Goal: Information Seeking & Learning: Learn about a topic

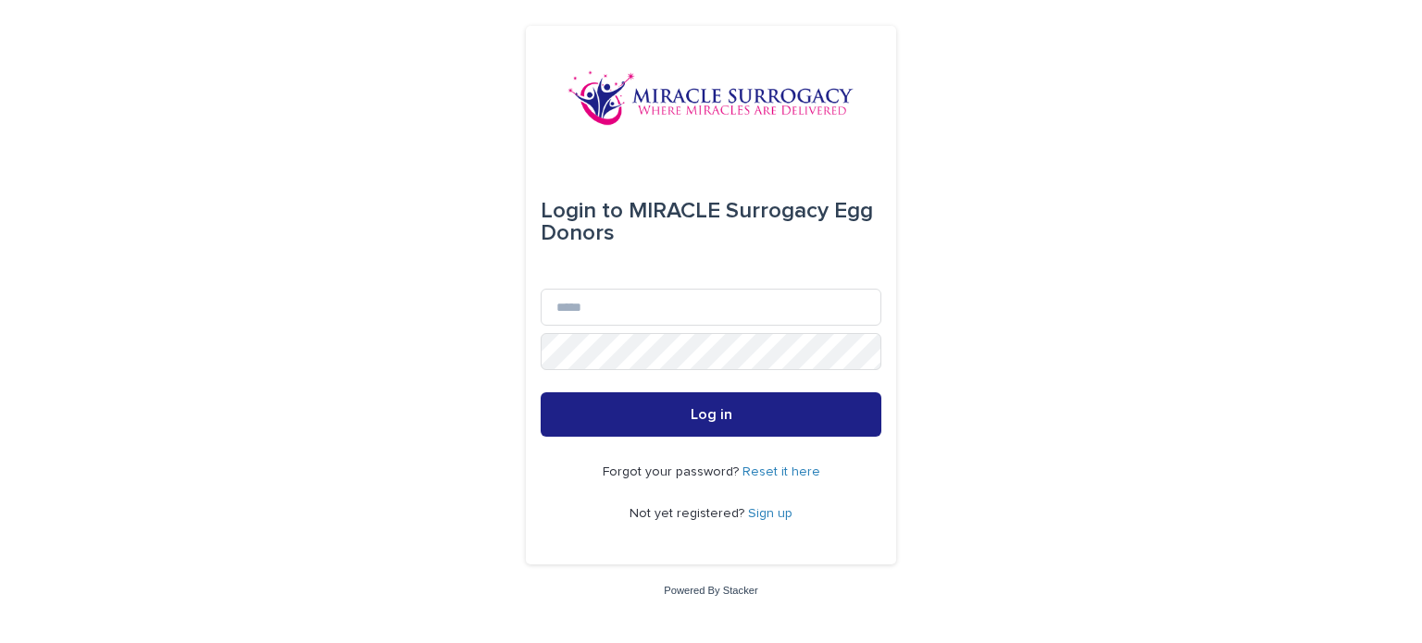
click at [759, 513] on link "Sign up" at bounding box center [770, 513] width 44 height 13
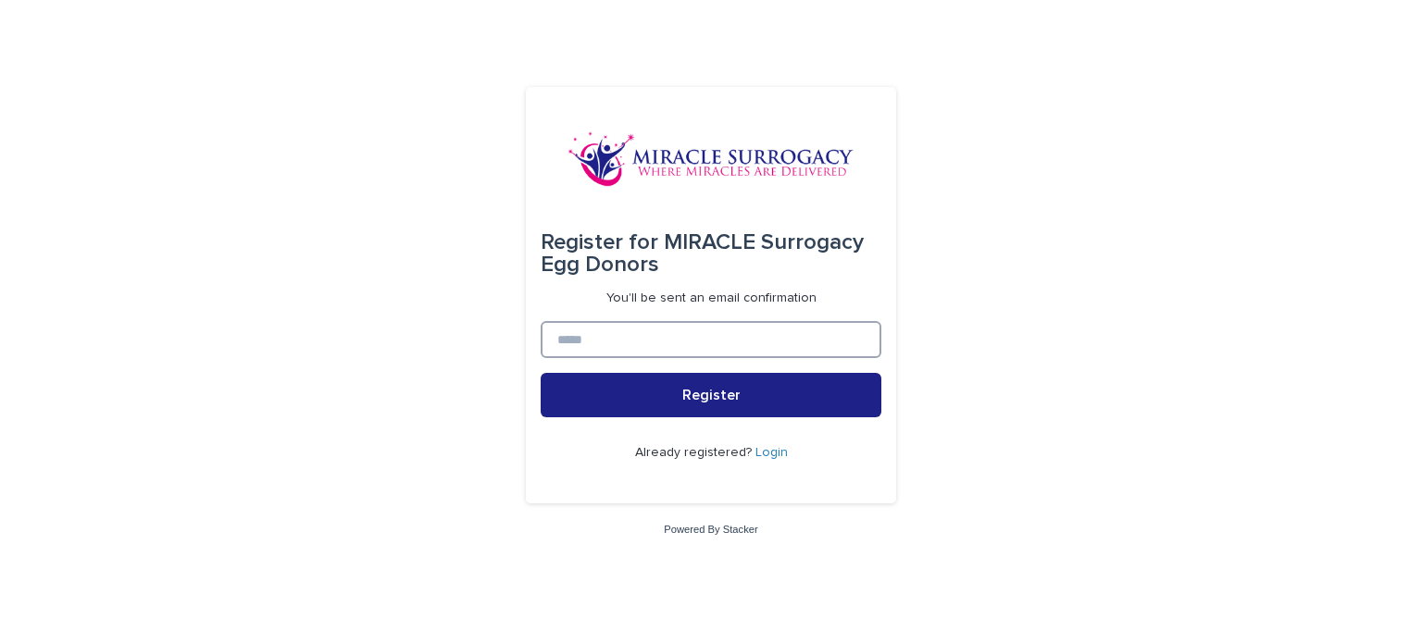
click at [657, 342] on input at bounding box center [711, 339] width 341 height 37
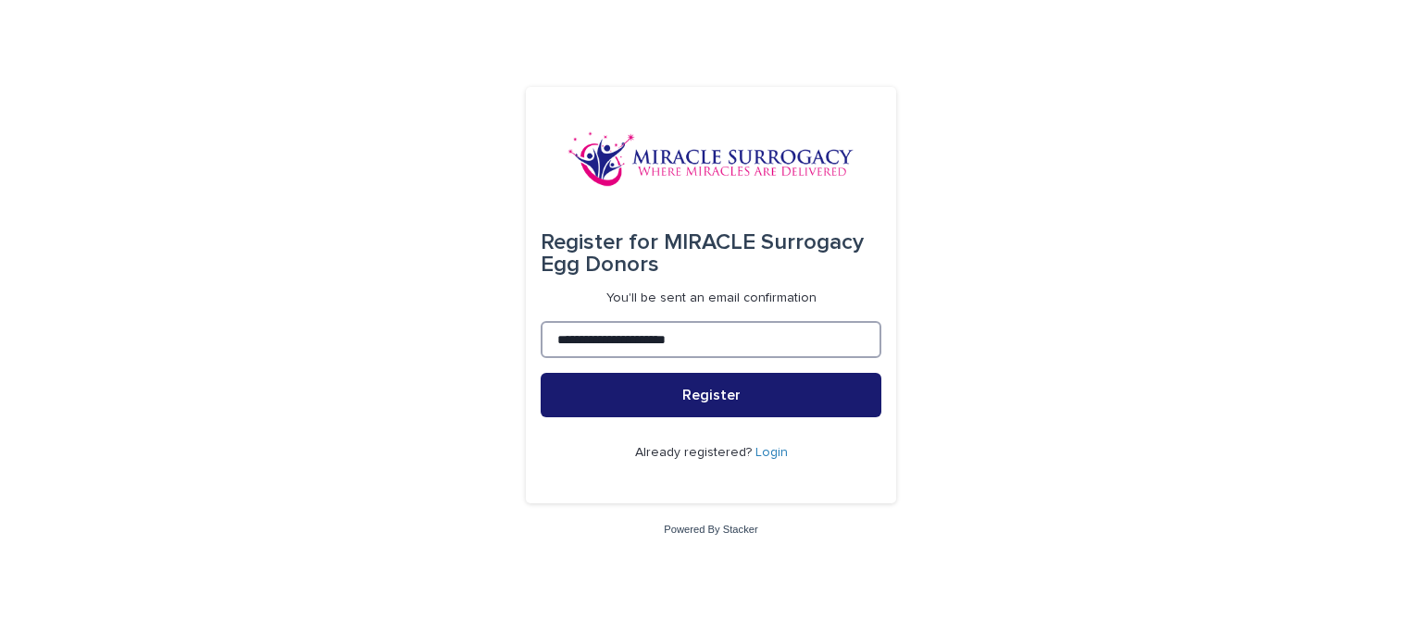
type input "**********"
click at [678, 384] on button "Register" at bounding box center [711, 395] width 341 height 44
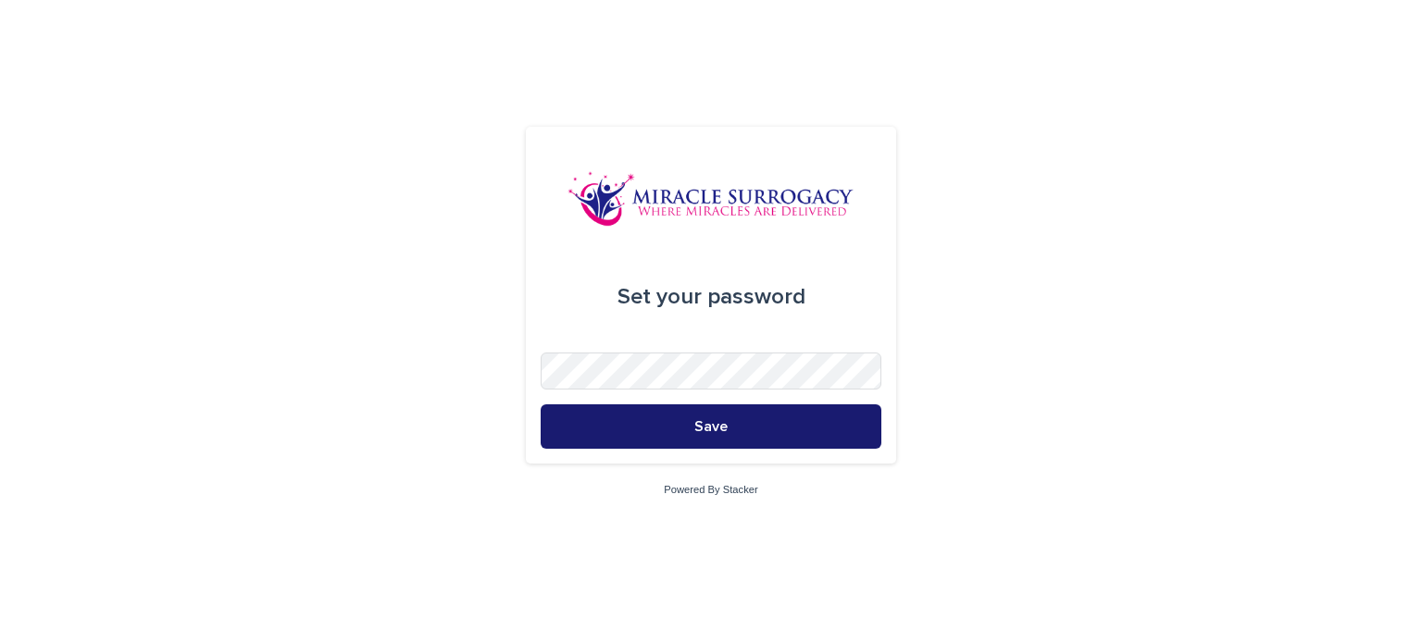
click at [740, 431] on button "Save" at bounding box center [711, 426] width 341 height 44
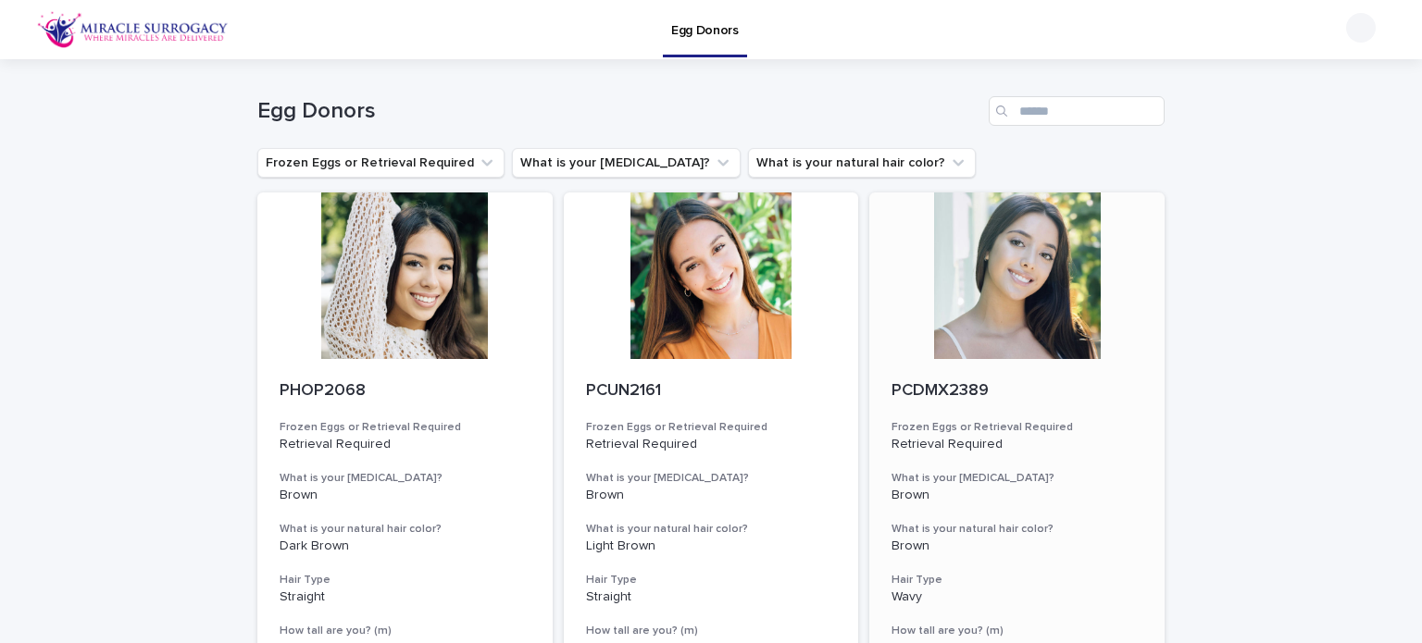
scroll to position [13, 0]
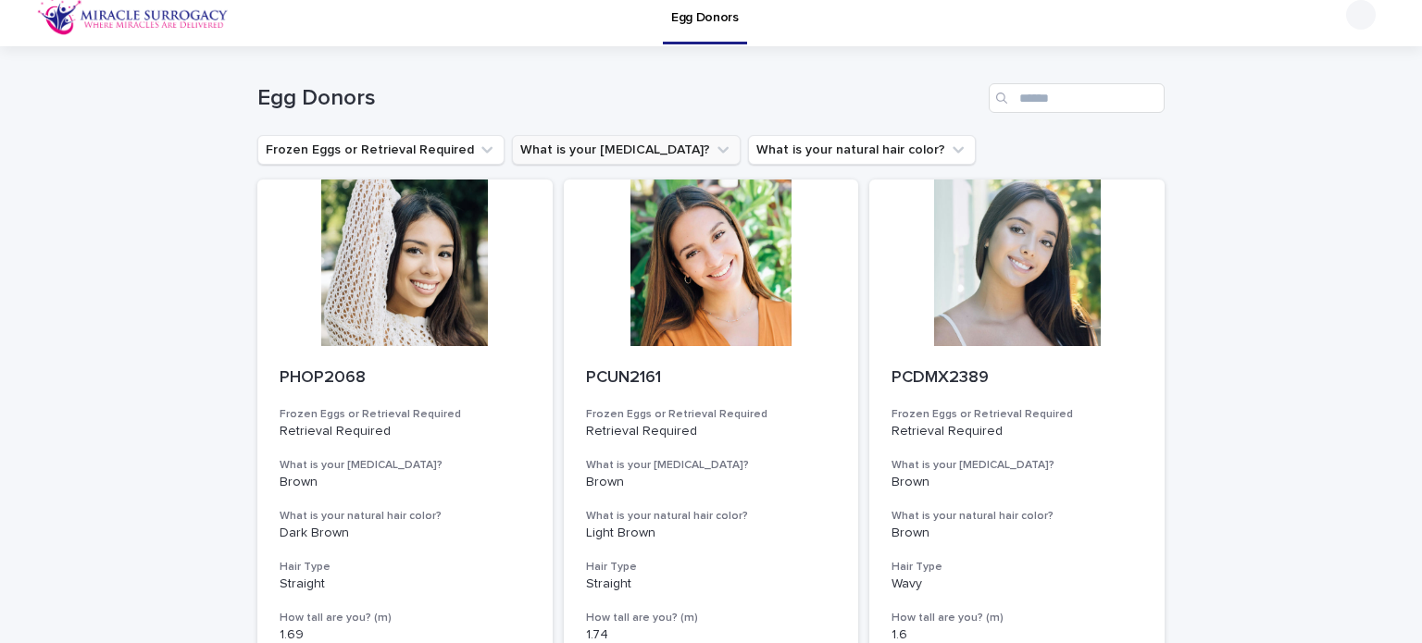
click at [621, 151] on button "What is your eye color?" at bounding box center [626, 150] width 229 height 30
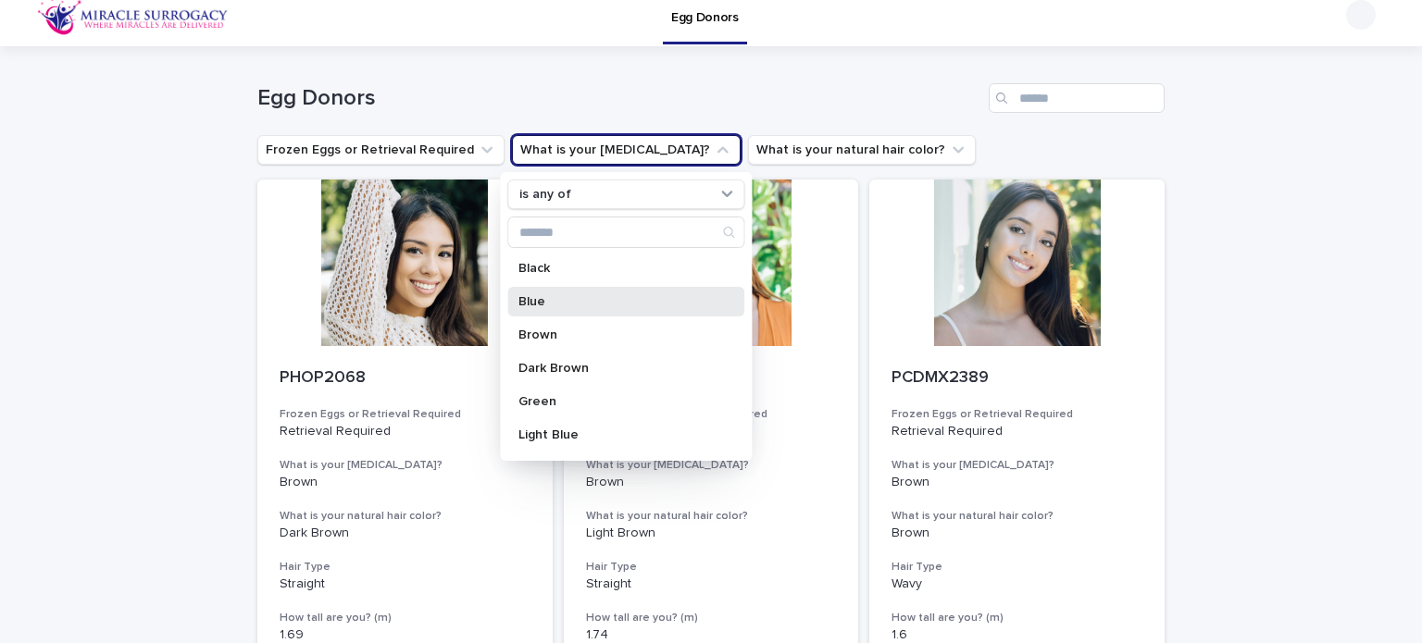
click at [574, 298] on p "Blue" at bounding box center [616, 301] width 196 height 13
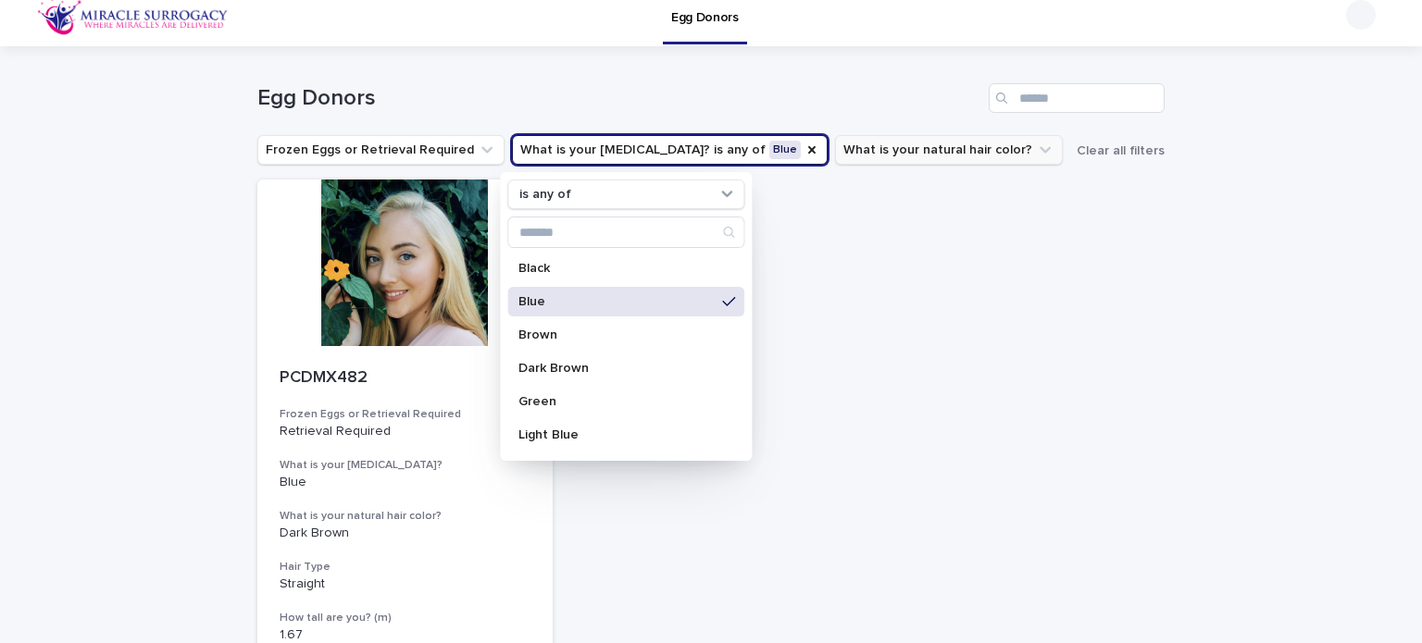
click at [918, 140] on button "What is your natural hair color?" at bounding box center [949, 150] width 228 height 30
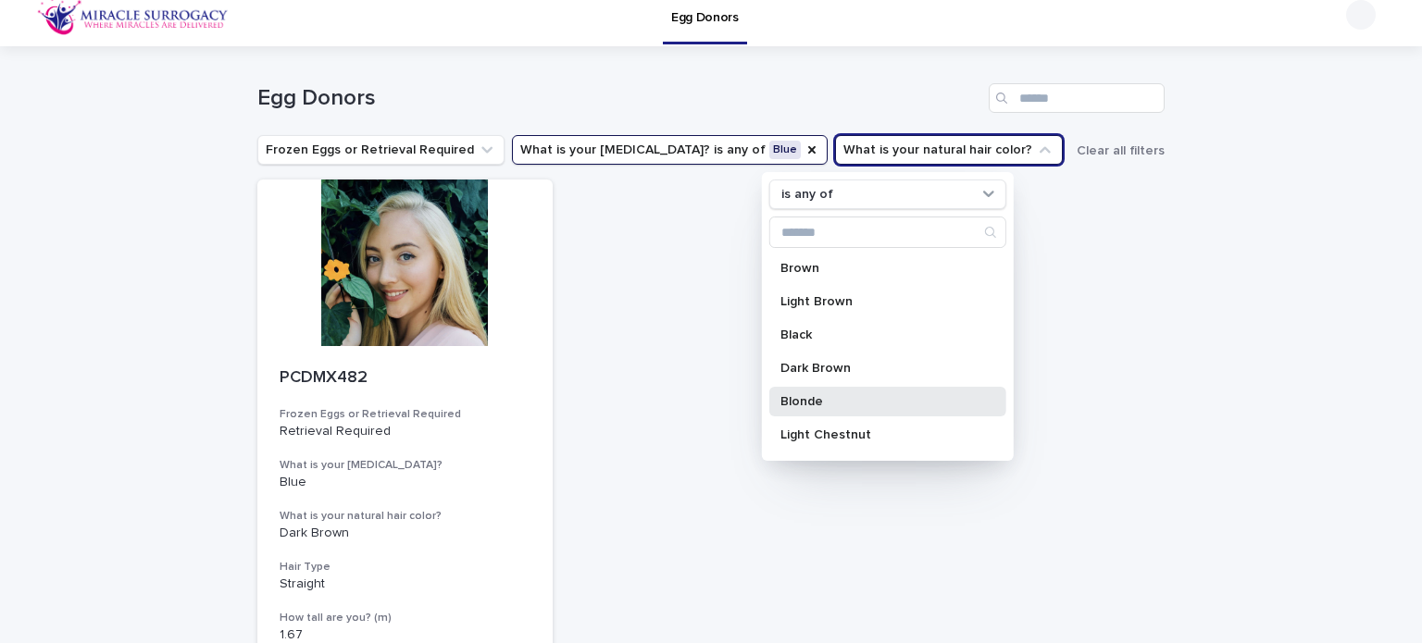
click at [852, 400] on p "Blonde" at bounding box center [878, 401] width 196 height 13
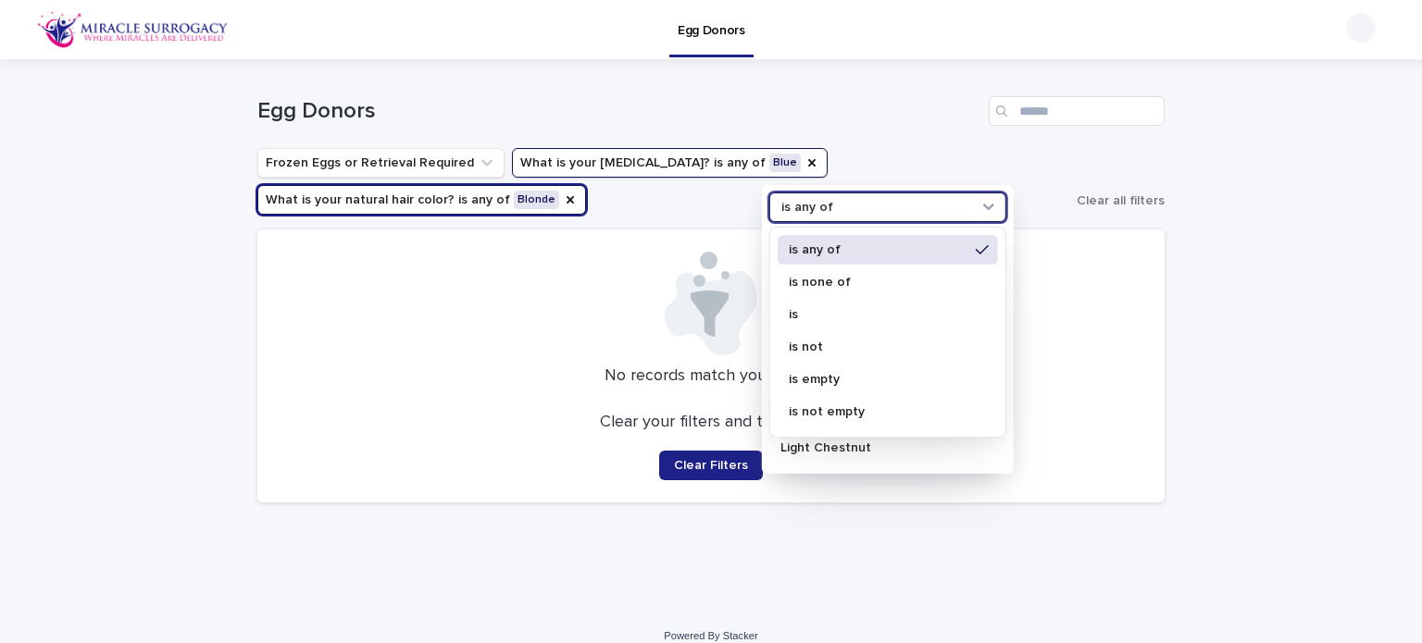
click at [870, 210] on div "is any of" at bounding box center [876, 207] width 205 height 19
click at [869, 251] on p "is any of" at bounding box center [879, 249] width 180 height 13
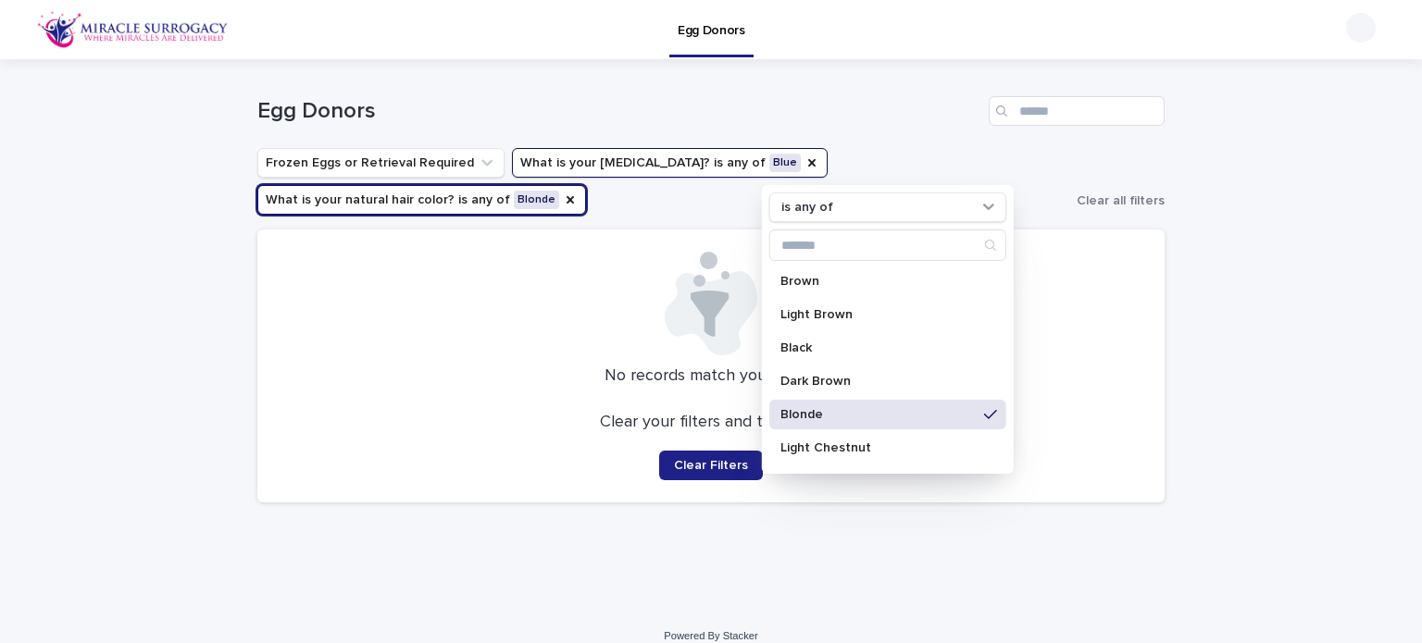
click at [669, 521] on div "Loading... Saving… Loading... Saving… Egg Donors Frozen Eggs or Retrieval Requi…" at bounding box center [711, 311] width 926 height 504
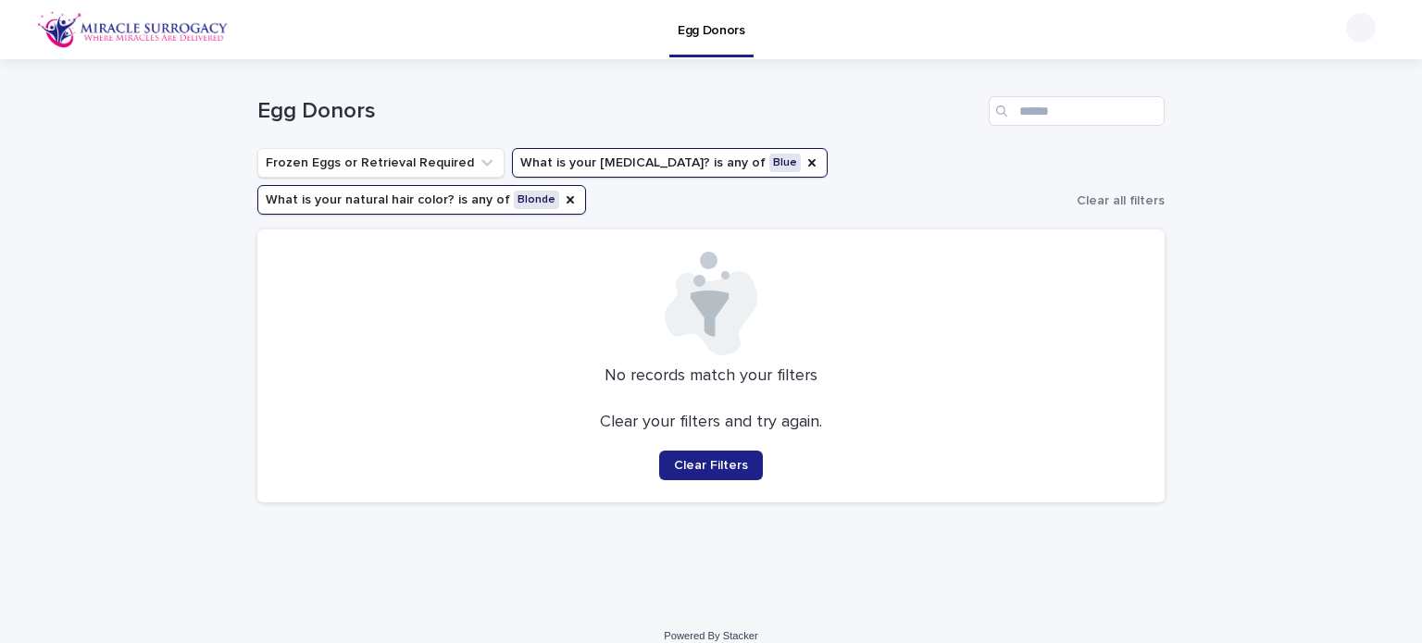
click at [586, 185] on button "What is your natural hair color? is any of Blonde" at bounding box center [421, 200] width 329 height 30
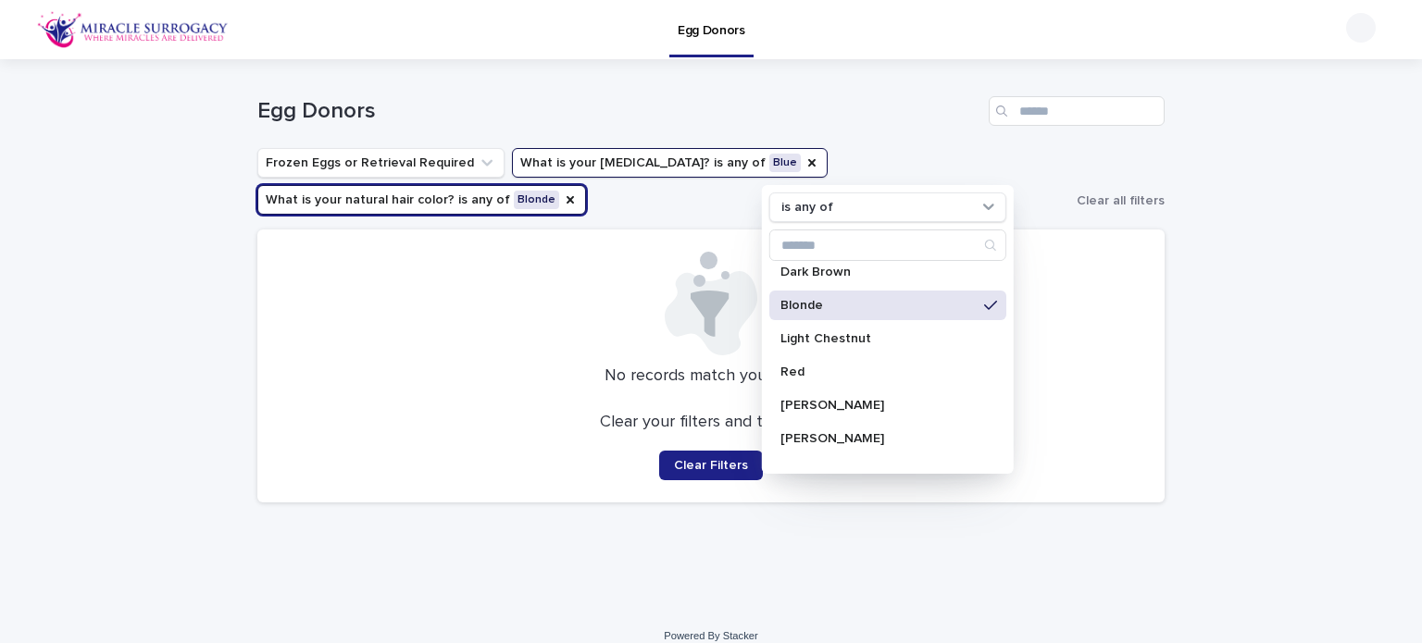
scroll to position [102, 0]
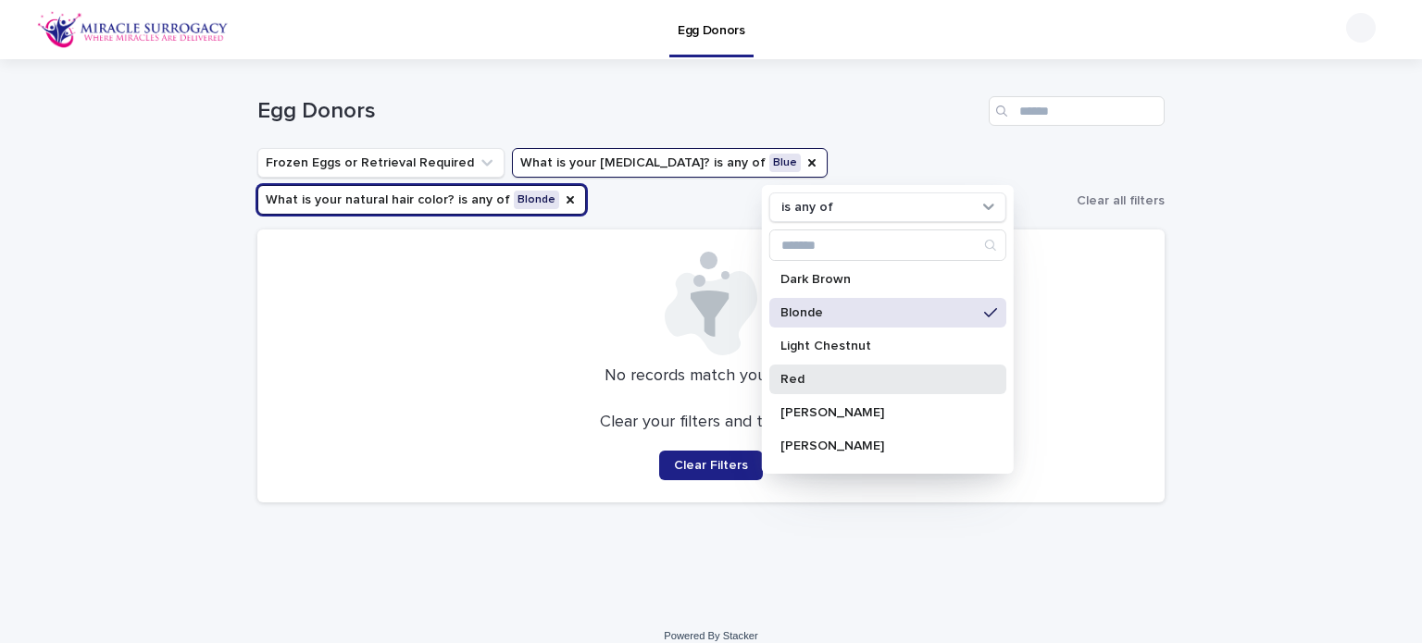
click at [803, 383] on p "Red" at bounding box center [878, 379] width 196 height 13
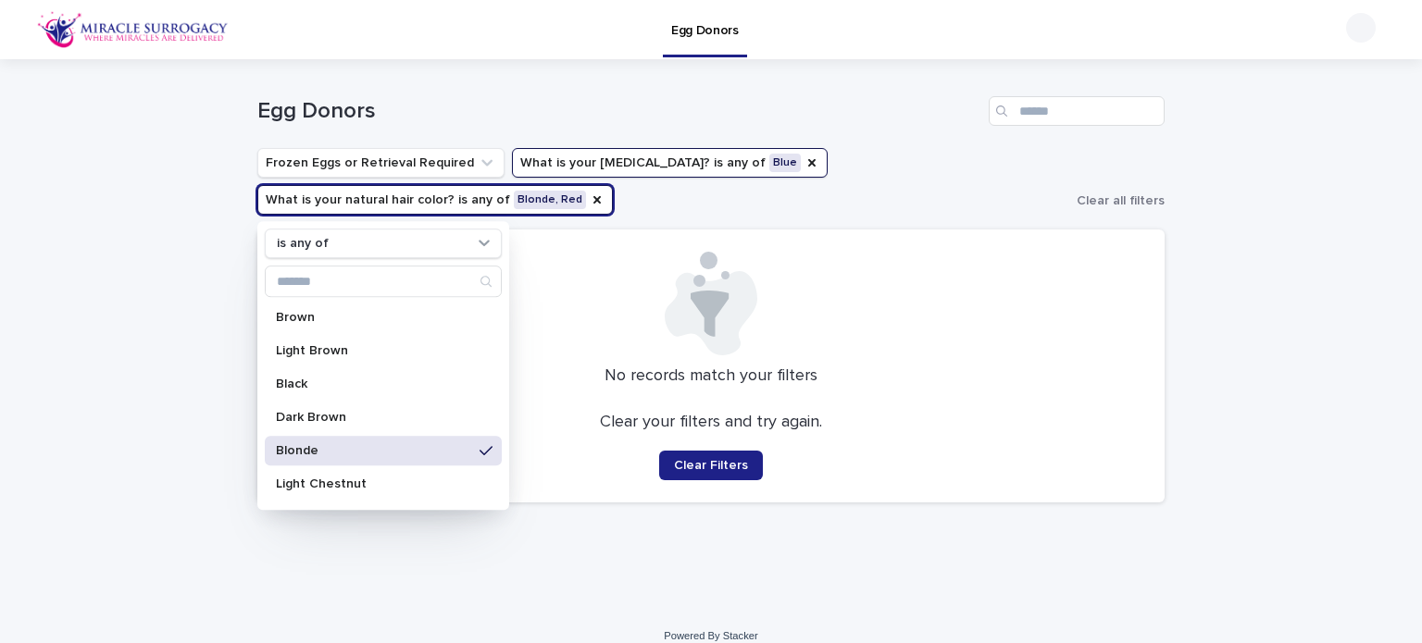
click at [878, 153] on ul "Frozen Eggs or Retrieval Required What is your eye color? is any of Blue What i…" at bounding box center [663, 181] width 819 height 74
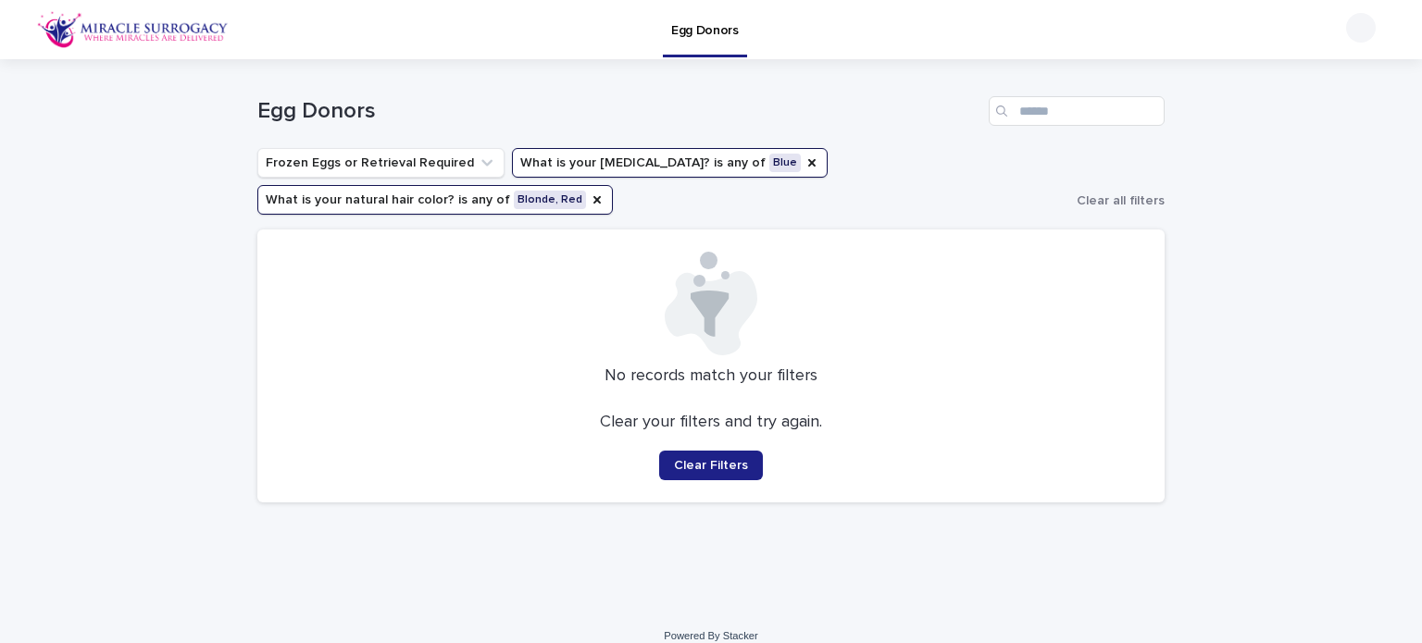
click at [848, 110] on h1 "Egg Donors" at bounding box center [619, 111] width 724 height 27
click at [1114, 195] on span "Clear all filters" at bounding box center [1121, 200] width 88 height 13
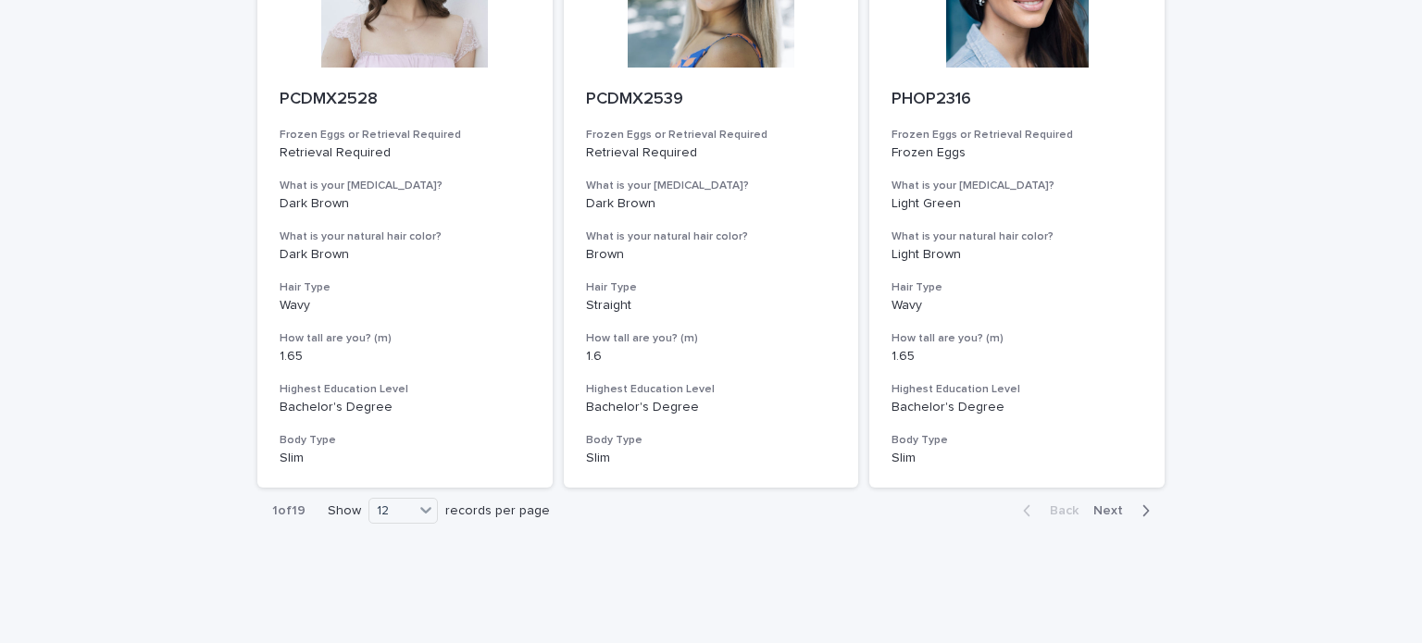
scroll to position [2122, 0]
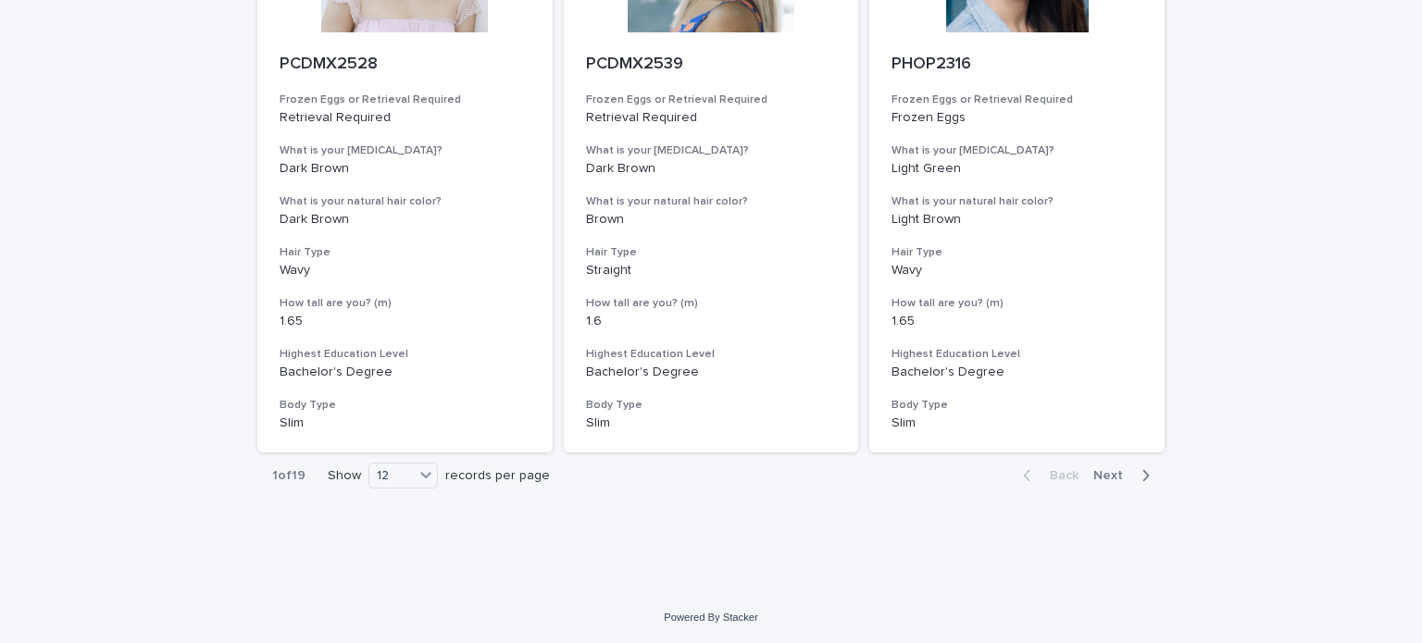
click at [1119, 474] on span "Next" at bounding box center [1113, 475] width 41 height 13
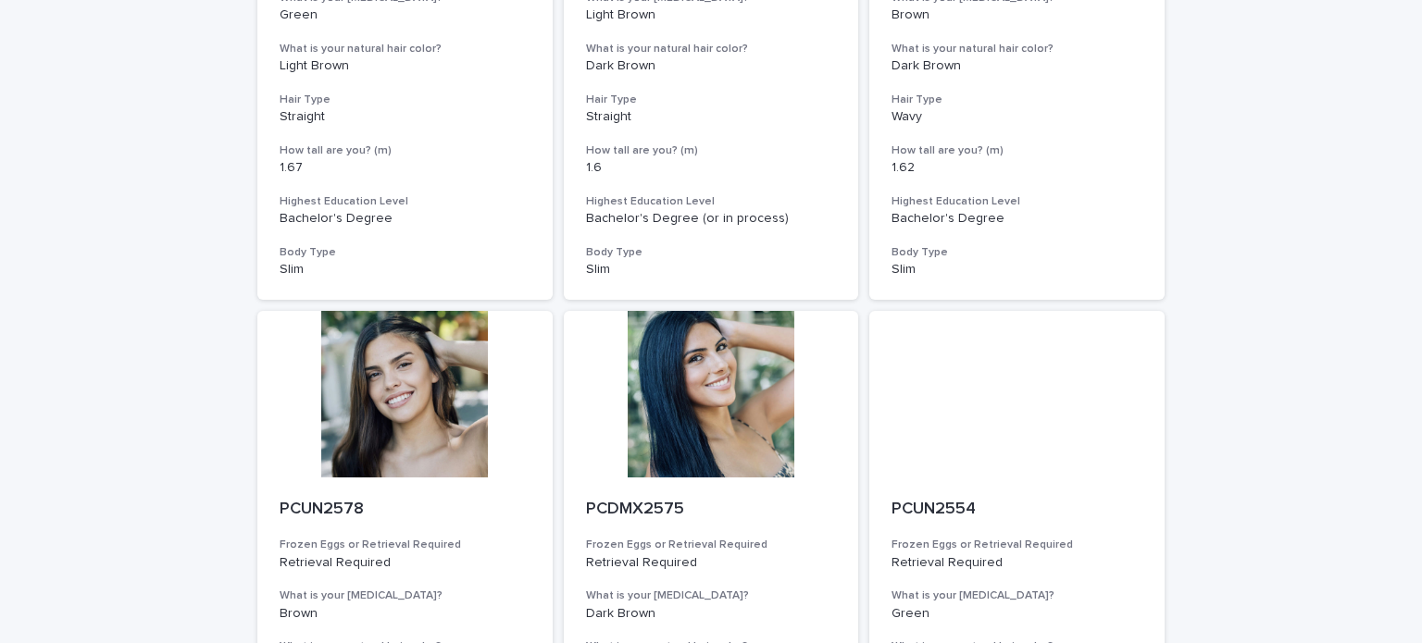
scroll to position [2122, 0]
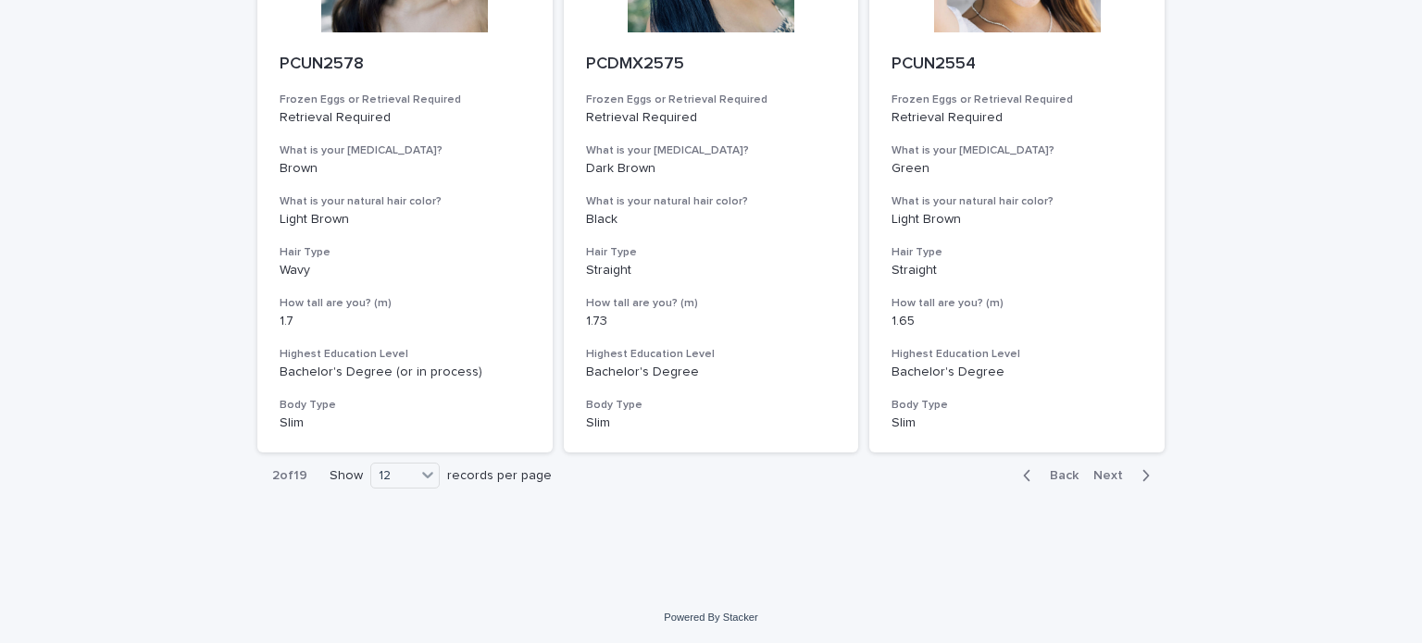
click at [1114, 477] on span "Next" at bounding box center [1113, 475] width 41 height 13
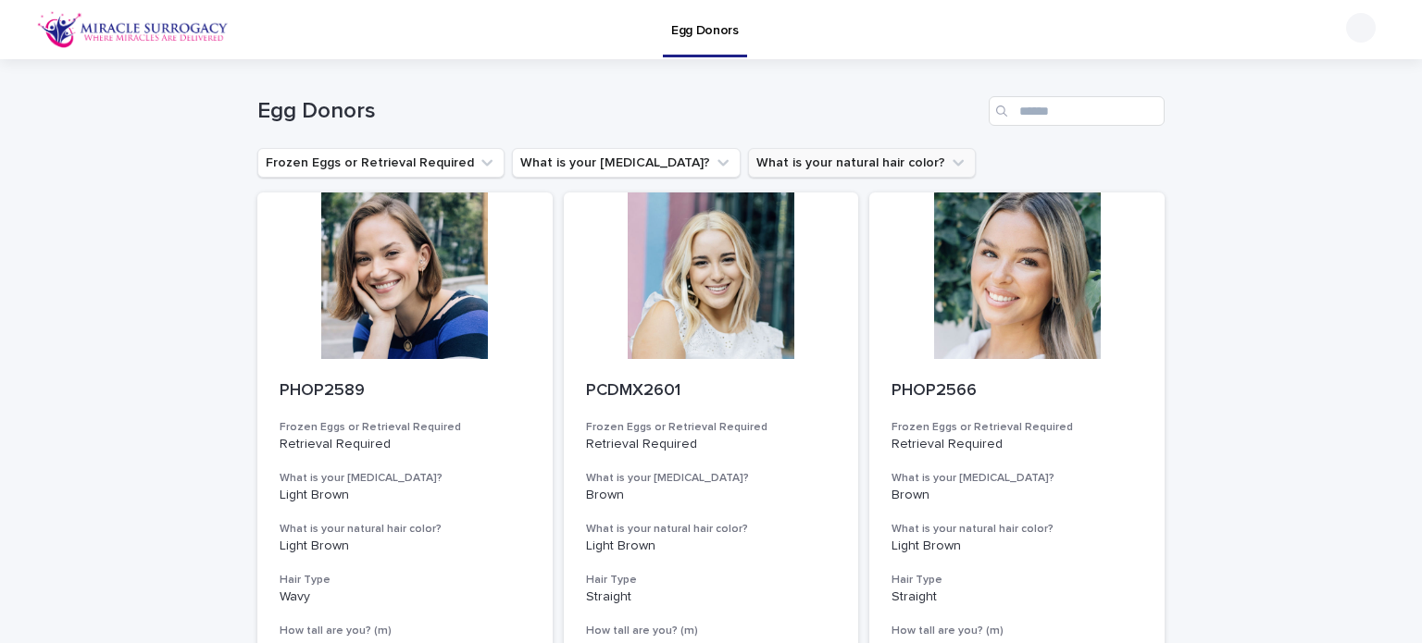
click at [949, 158] on icon "What is your natural hair color?" at bounding box center [958, 163] width 19 height 19
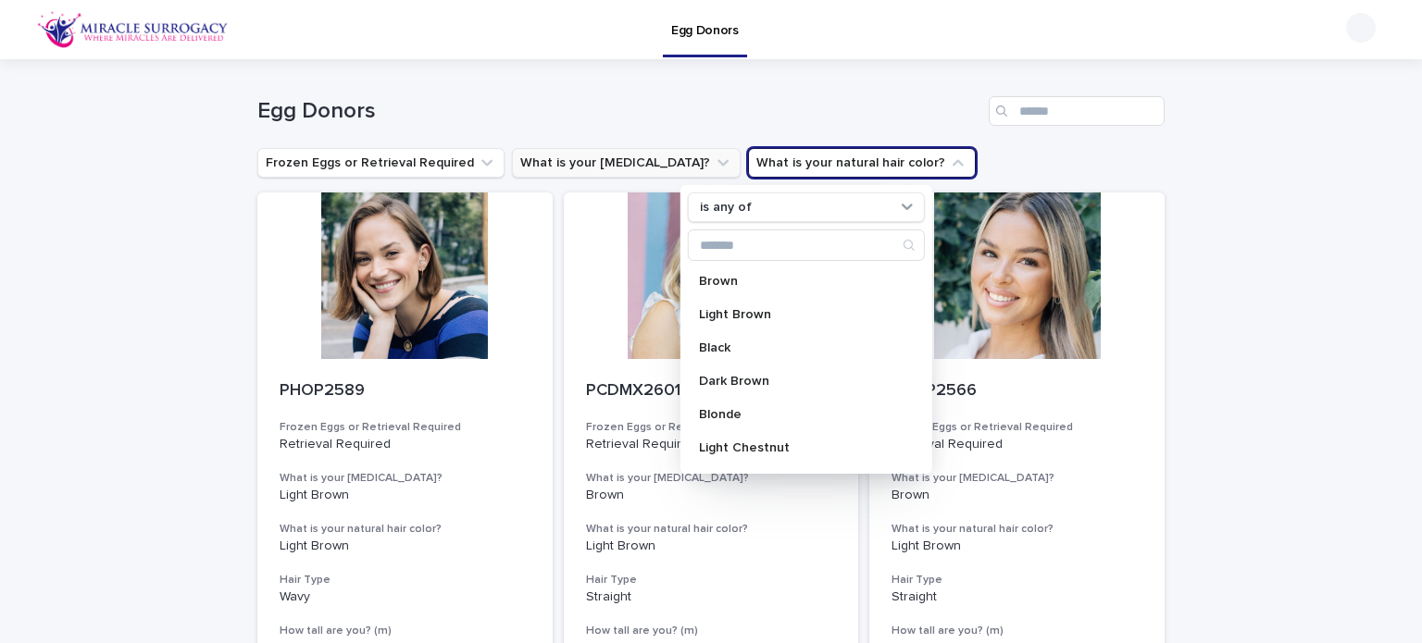
click at [714, 158] on icon "What is your eye color?" at bounding box center [723, 163] width 19 height 19
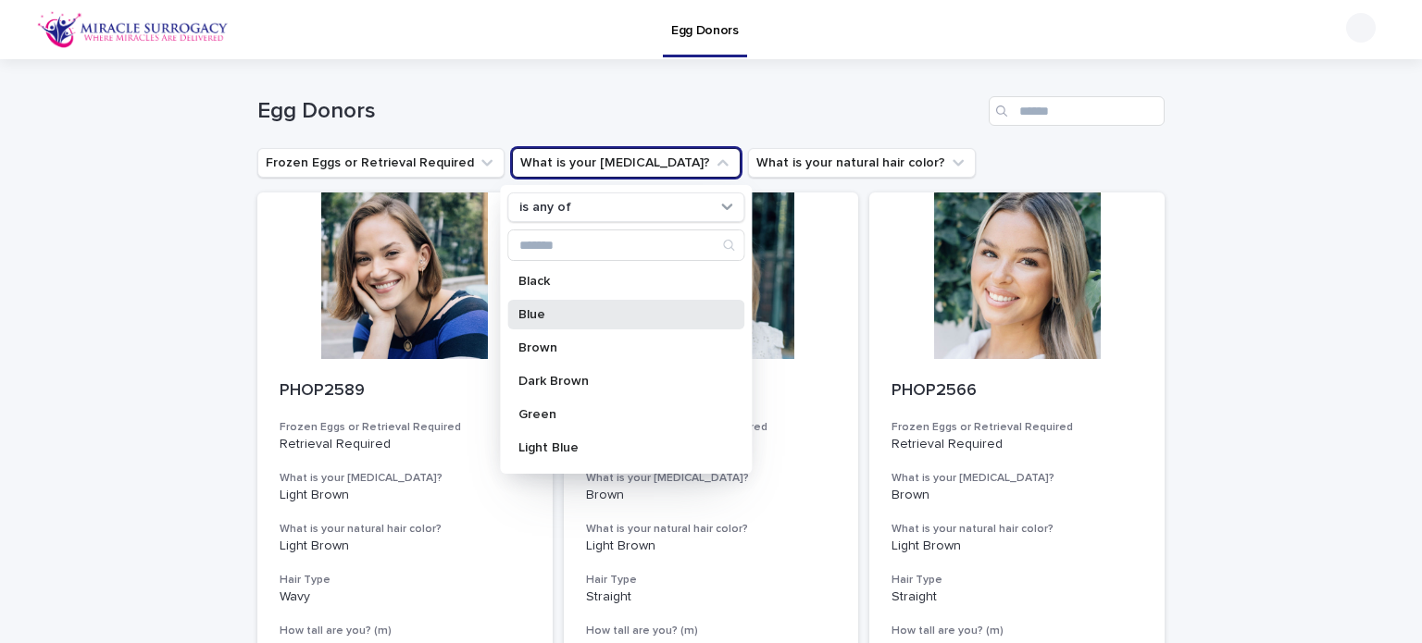
click at [588, 304] on div "Blue" at bounding box center [625, 315] width 237 height 30
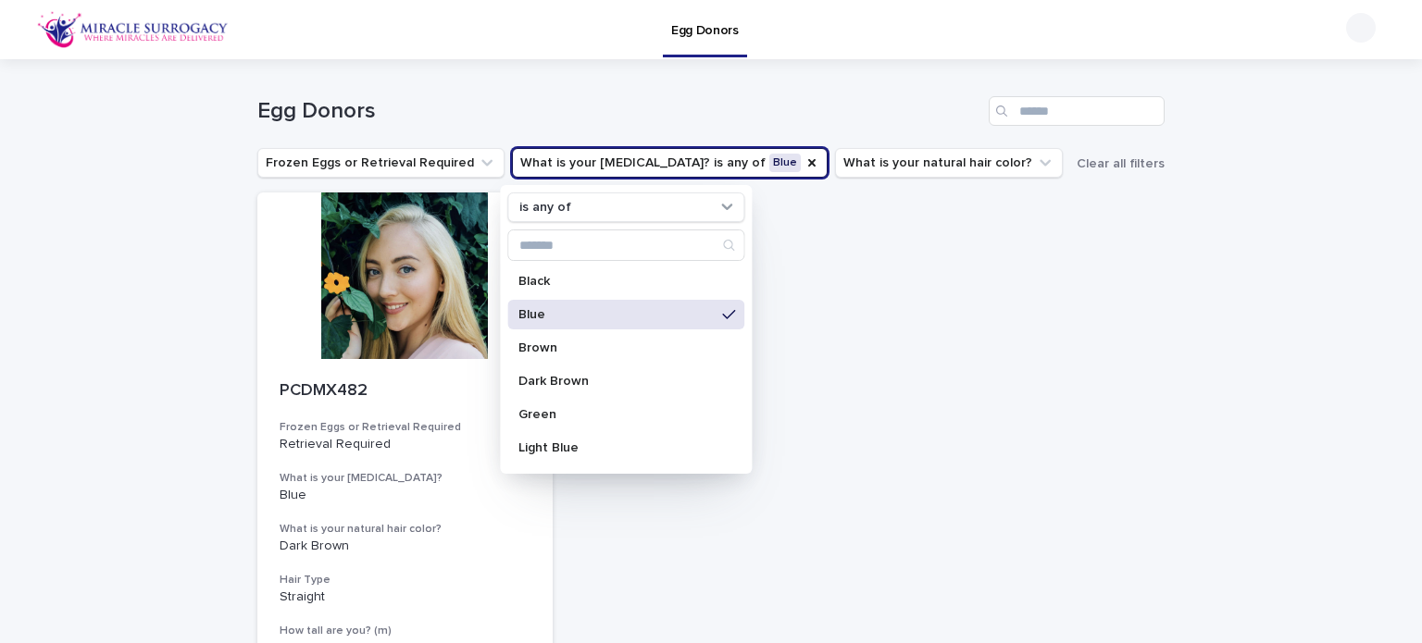
click at [907, 392] on div "PCDMX482 Frozen Eggs or Retrieval Required Retrieval Required What is your eye …" at bounding box center [710, 487] width 907 height 588
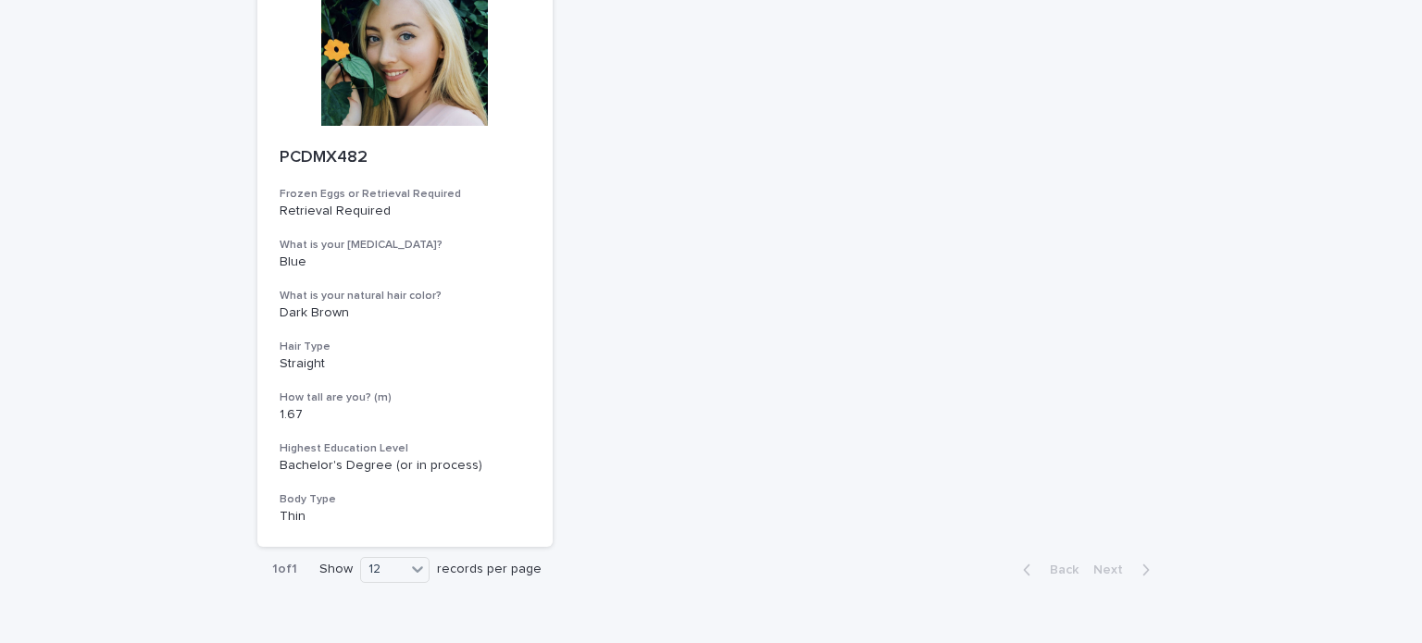
scroll to position [237, 0]
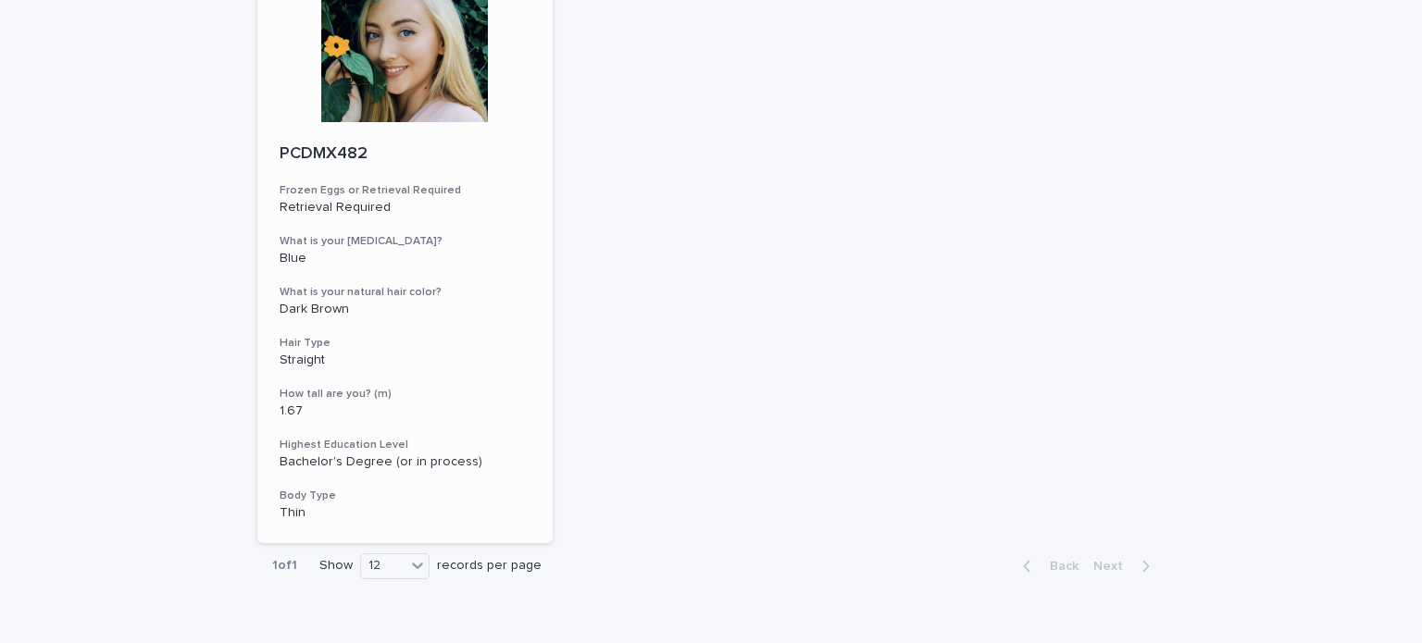
click at [407, 372] on div "PCDMX482 Frozen Eggs or Retrieval Required Retrieval Required What is your eye …" at bounding box center [404, 332] width 295 height 421
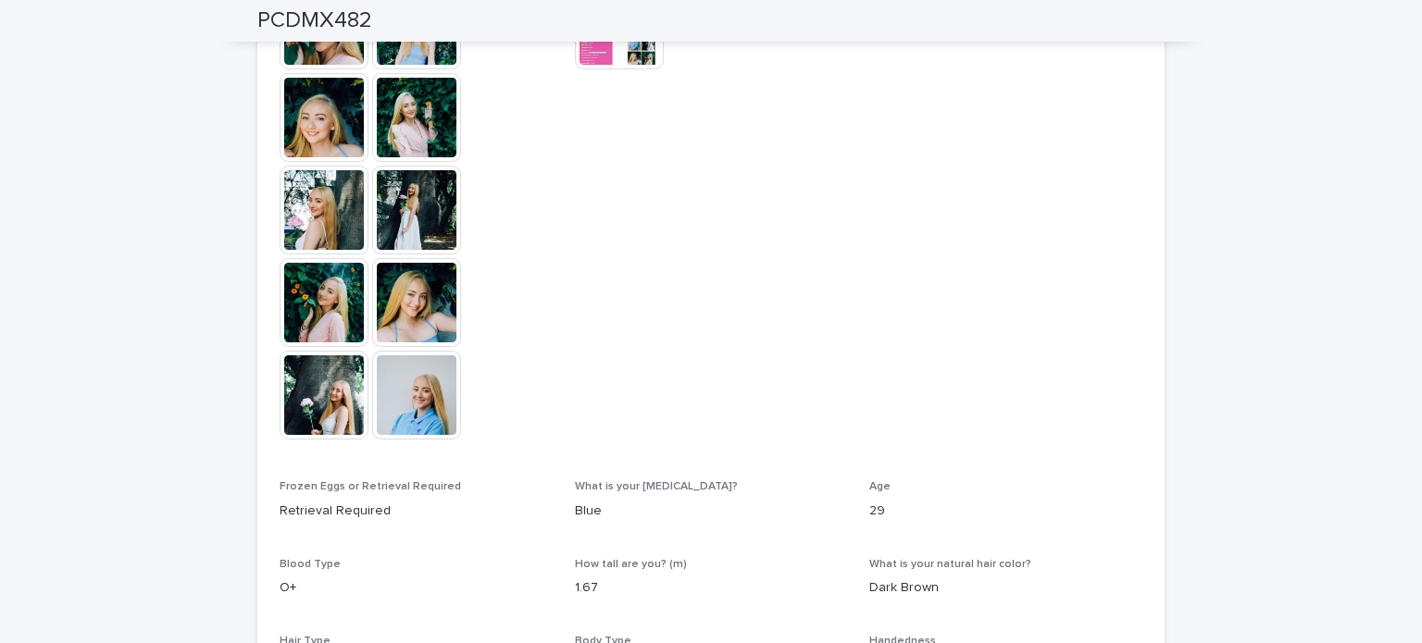
scroll to position [626, 0]
click at [330, 125] on img at bounding box center [324, 116] width 89 height 89
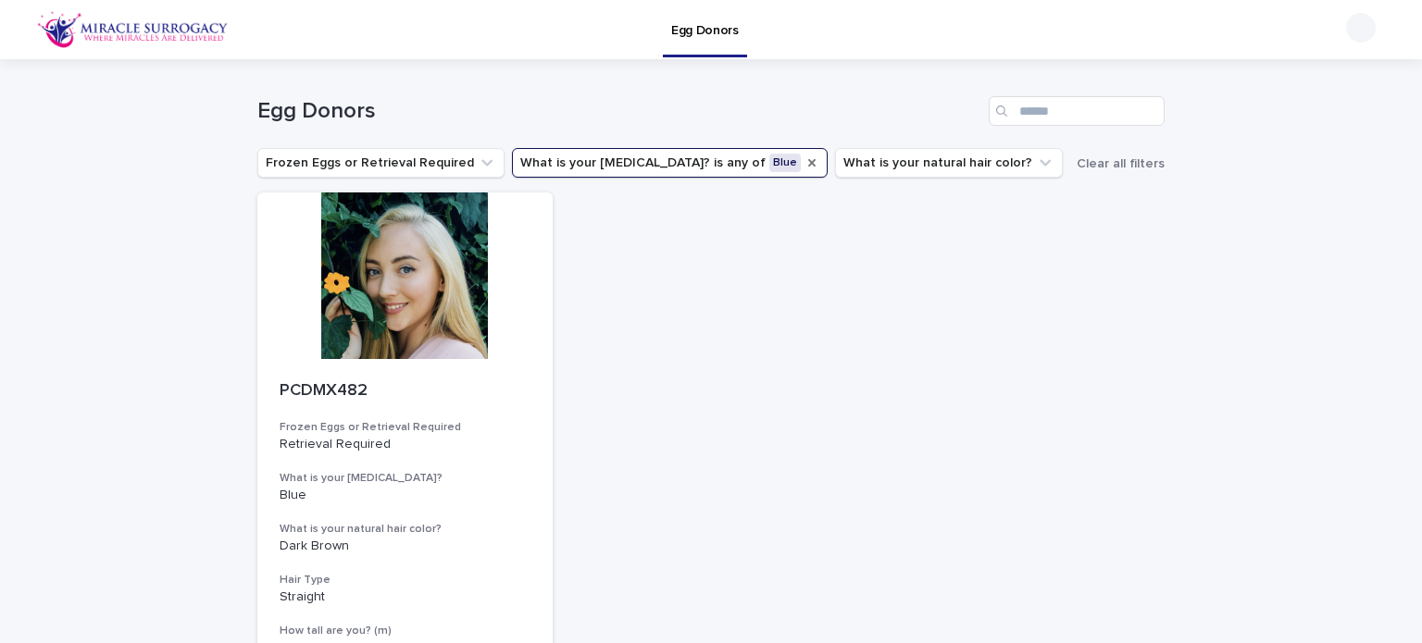
click at [804, 166] on icon "What is your eye color?" at bounding box center [811, 163] width 15 height 15
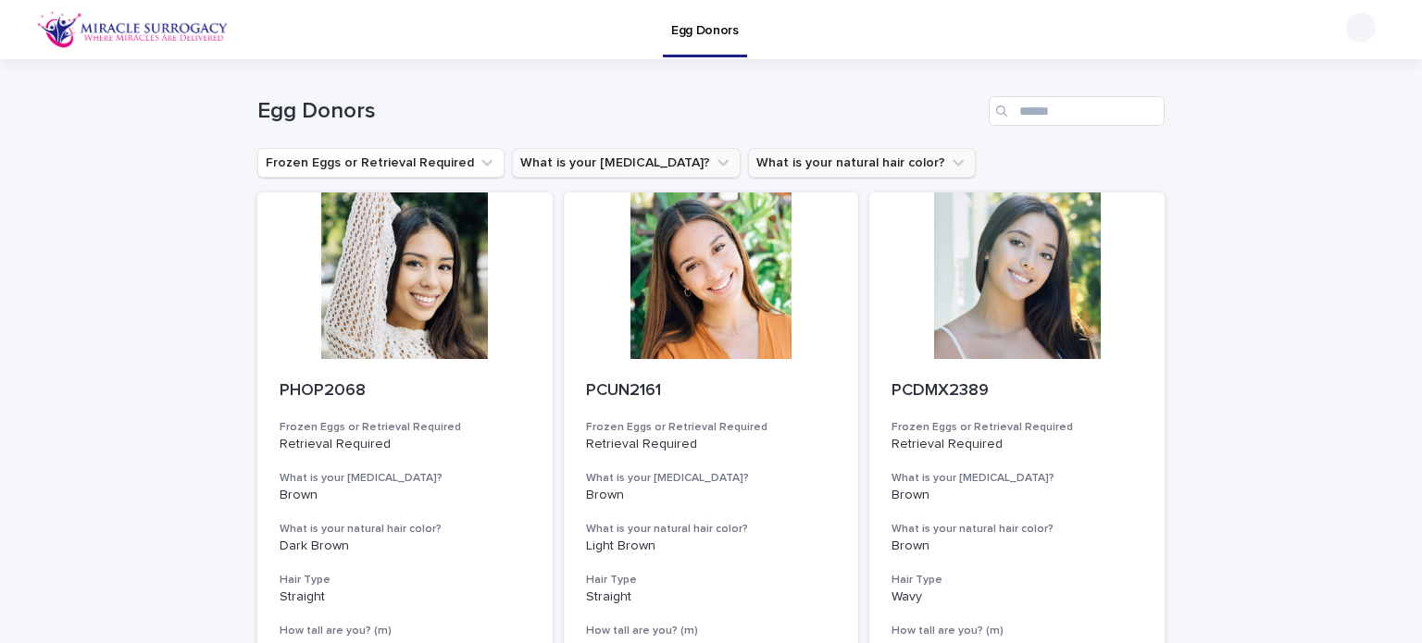
click at [800, 159] on button "What is your natural hair color?" at bounding box center [862, 163] width 228 height 30
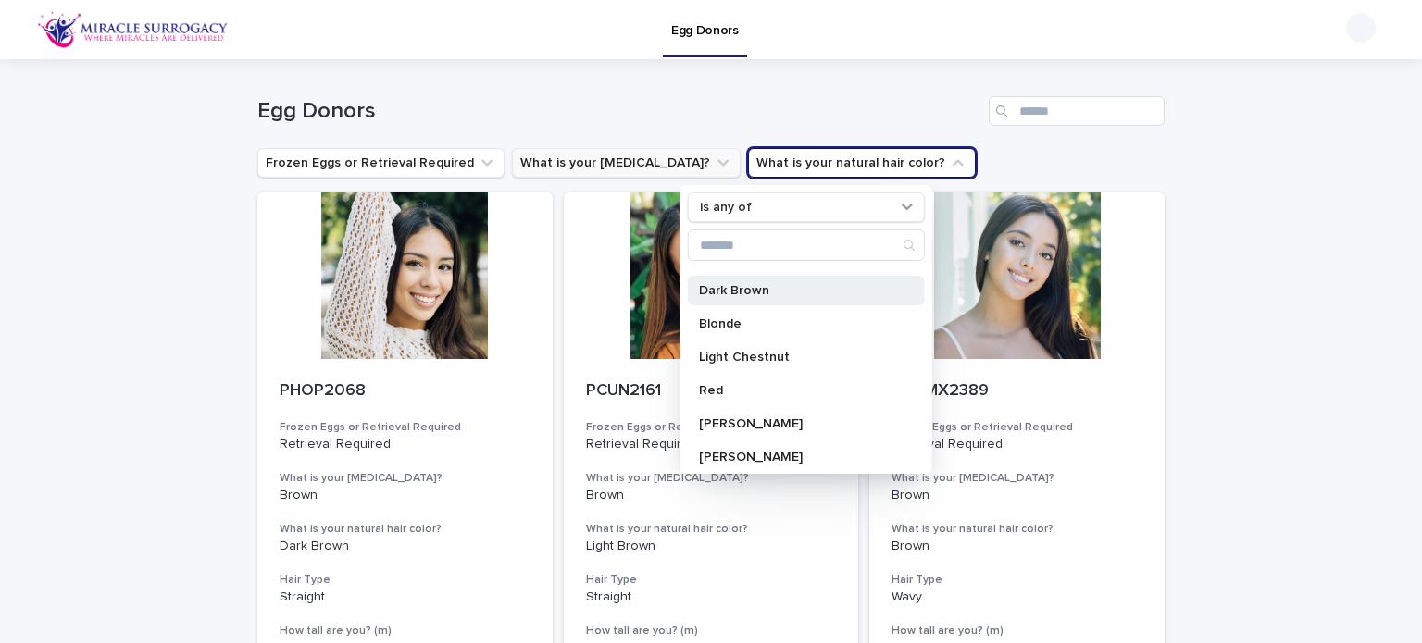
scroll to position [96, 0]
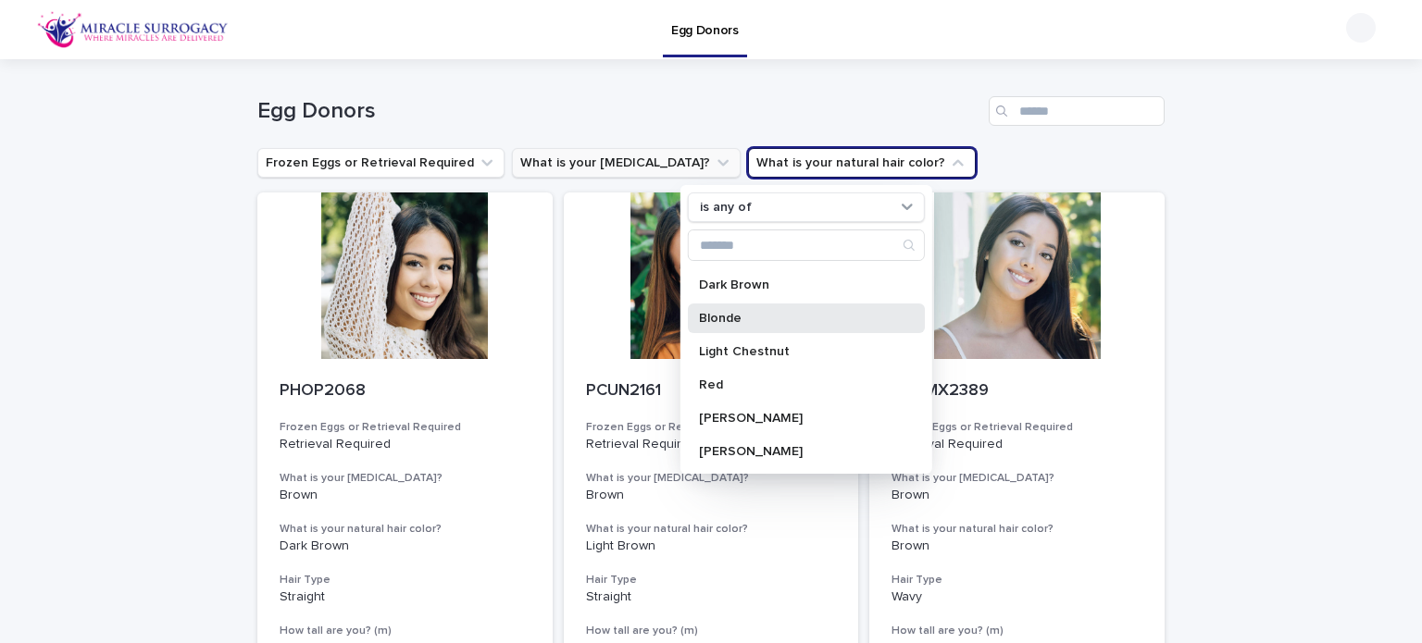
click at [731, 317] on p "Blonde" at bounding box center [797, 318] width 196 height 13
